Goal: Navigation & Orientation: Go to known website

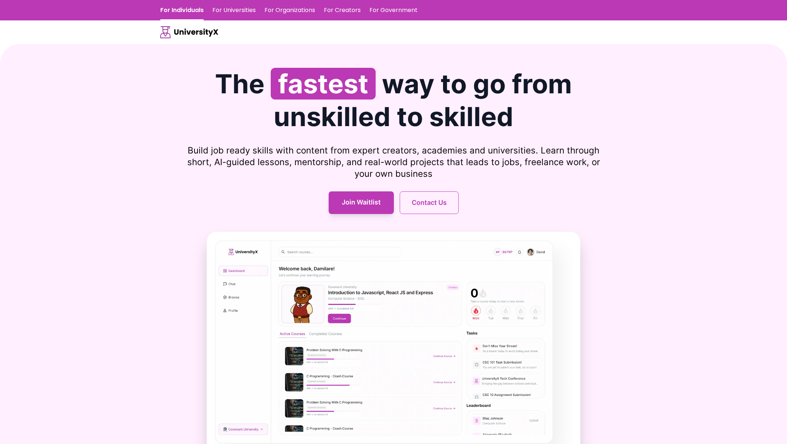
click at [242, 8] on link "For Universities" at bounding box center [233, 10] width 43 height 20
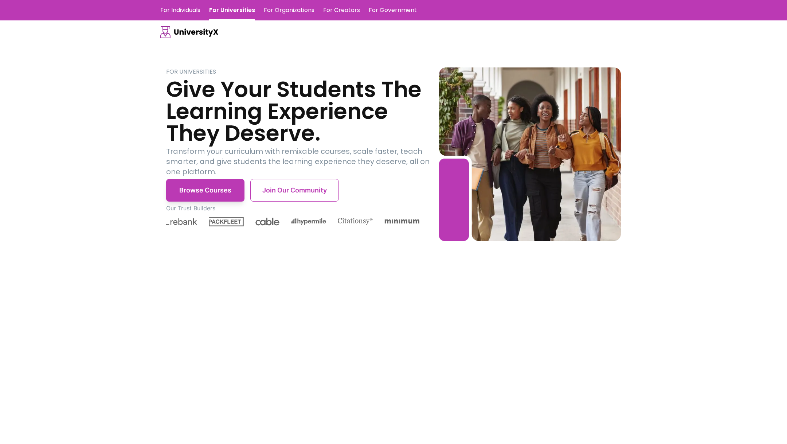
click at [288, 16] on link "For Organizations" at bounding box center [289, 10] width 51 height 20
click at [345, 5] on link "For Creators" at bounding box center [341, 10] width 37 height 20
click at [394, 15] on link "For Government" at bounding box center [393, 10] width 48 height 20
click at [184, 12] on link "For Individuals" at bounding box center [180, 10] width 40 height 20
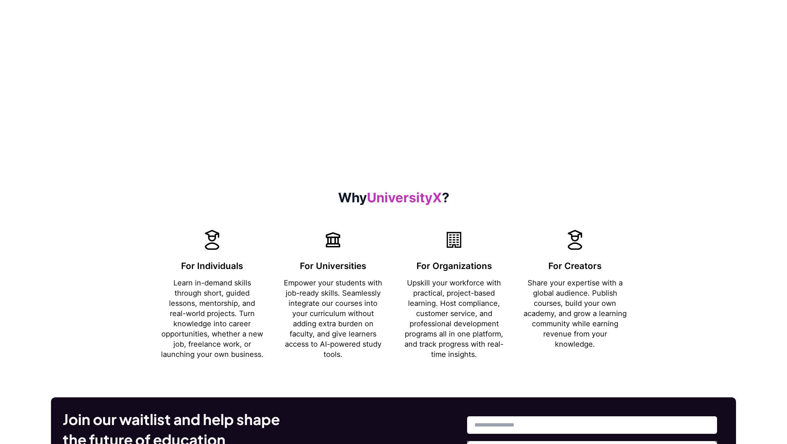
scroll to position [785, 0]
